Goal: Navigation & Orientation: Find specific page/section

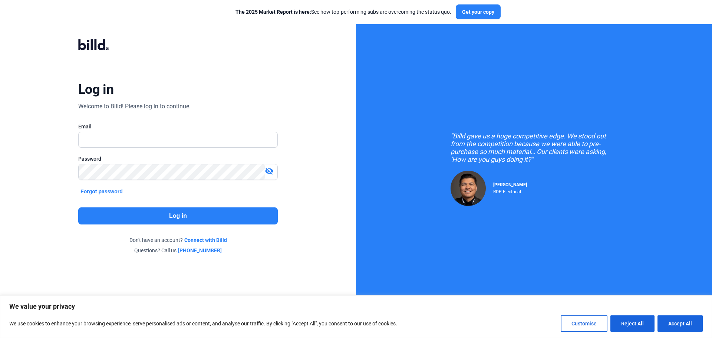
click at [674, 327] on button "Accept All" at bounding box center [680, 323] width 45 height 16
checkbox input "true"
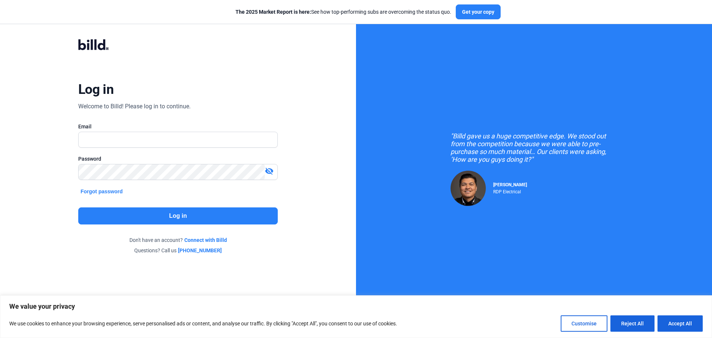
checkbox input "true"
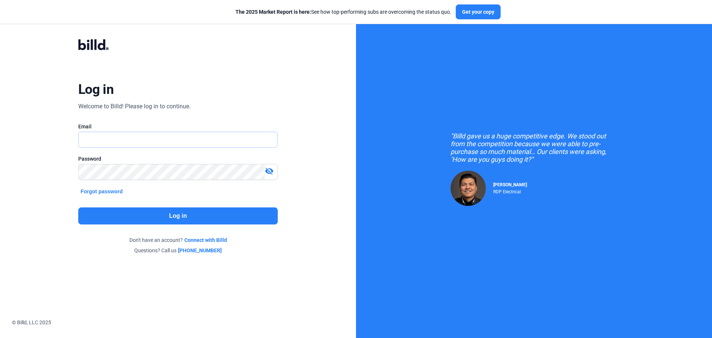
click at [207, 139] on input "text" at bounding box center [174, 139] width 191 height 15
type input "mle@teksystems.pro"
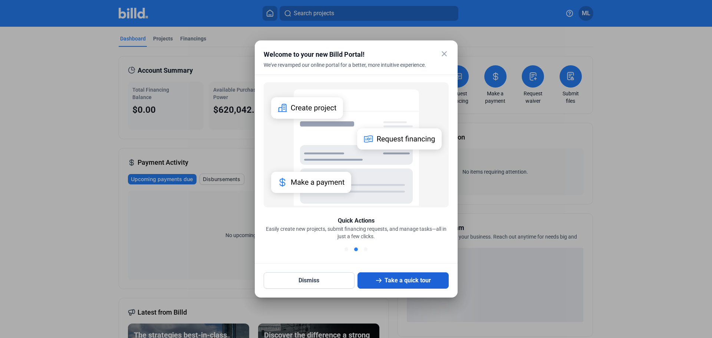
click at [401, 280] on button "Take a quick tour" at bounding box center [403, 280] width 91 height 16
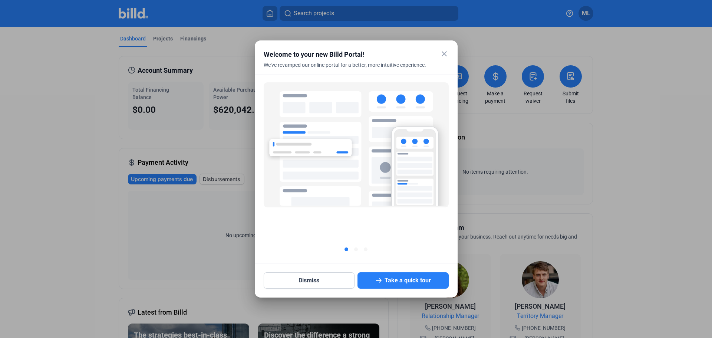
click at [443, 54] on mat-icon "close" at bounding box center [444, 53] width 9 height 9
